Goal: Task Accomplishment & Management: Manage account settings

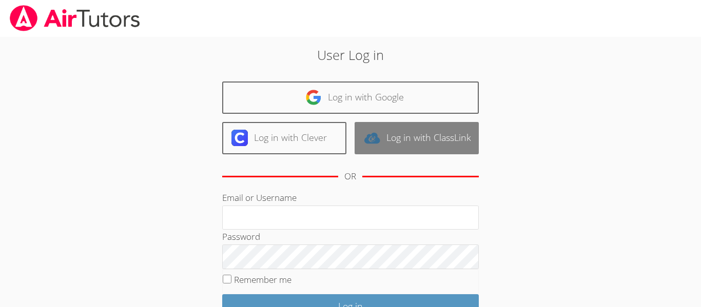
click at [413, 152] on link "Log in with ClassLink" at bounding box center [416, 138] width 124 height 32
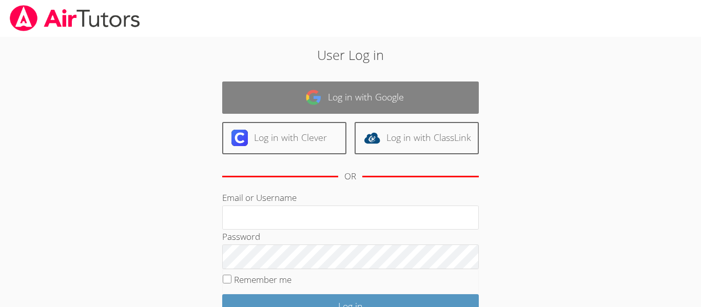
click at [454, 104] on link "Log in with Google" at bounding box center [350, 98] width 256 height 32
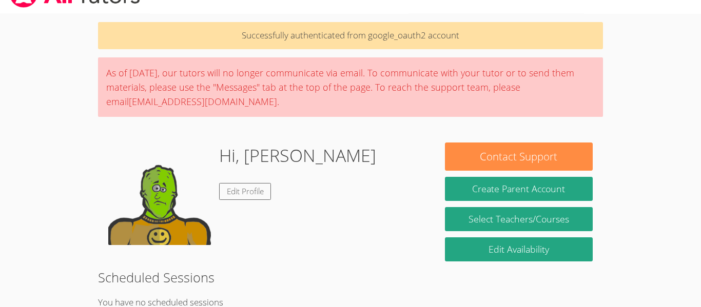
scroll to position [74, 0]
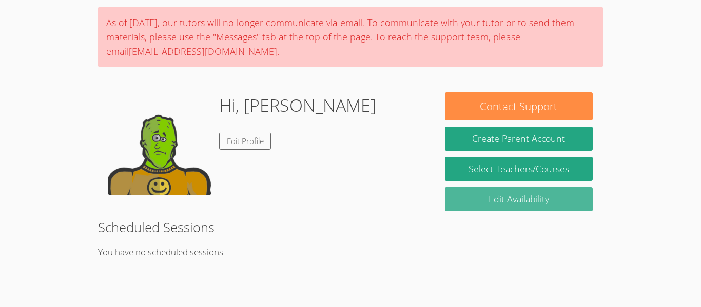
click at [570, 205] on link "Edit Availability" at bounding box center [519, 199] width 148 height 24
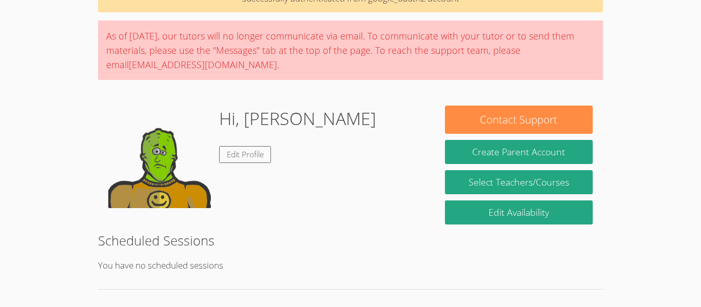
scroll to position [74, 0]
